Goal: Navigation & Orientation: Find specific page/section

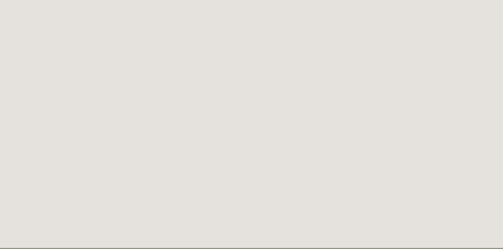
scroll to position [29, 0]
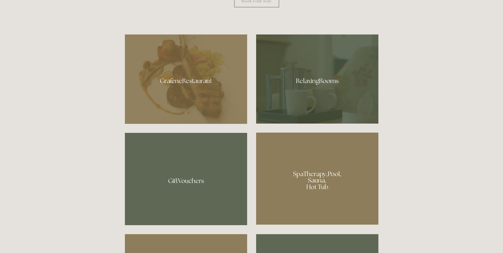
scroll to position [353, 0]
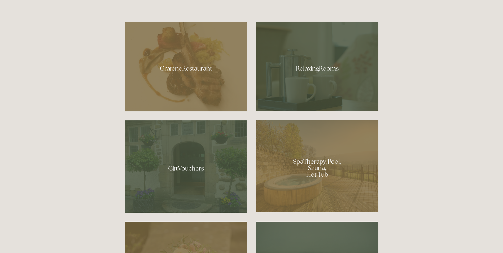
click at [181, 70] on div at bounding box center [186, 66] width 122 height 89
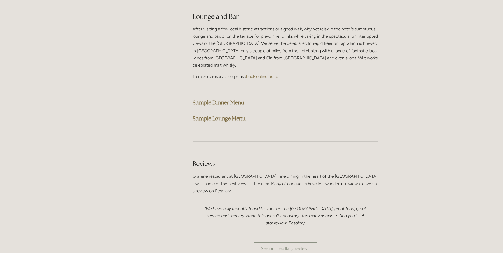
scroll to position [1369, 0]
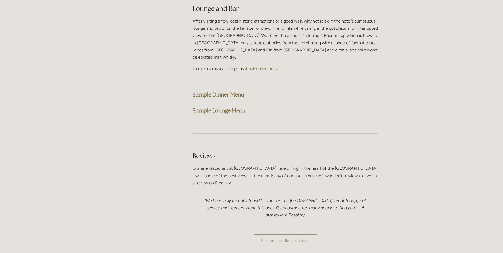
click at [232, 91] on strong "Sample Dinner Menu" at bounding box center [218, 94] width 52 height 7
